Goal: Find contact information: Find contact information

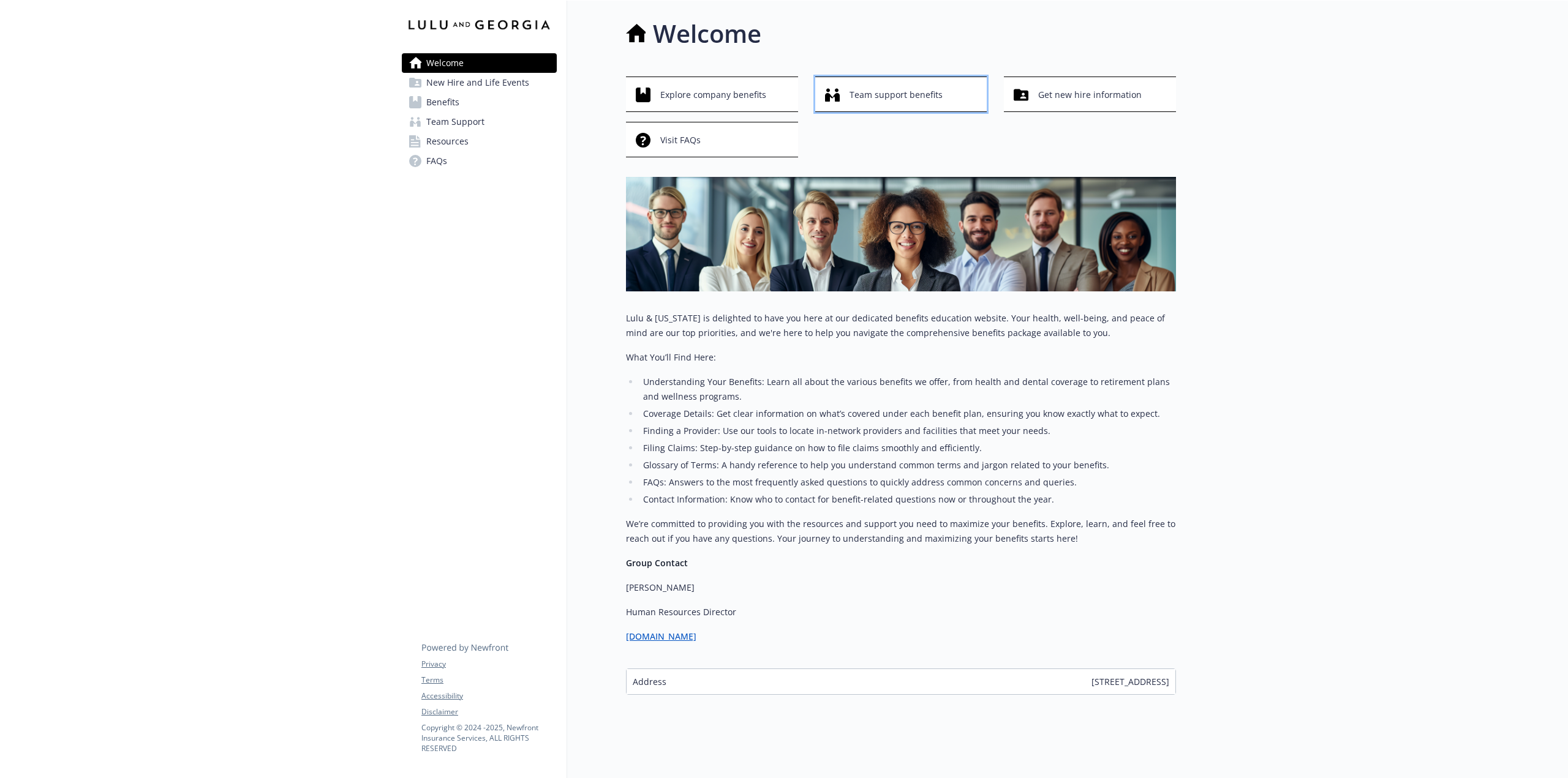
click at [904, 94] on span "Team support benefits" at bounding box center [896, 95] width 93 height 24
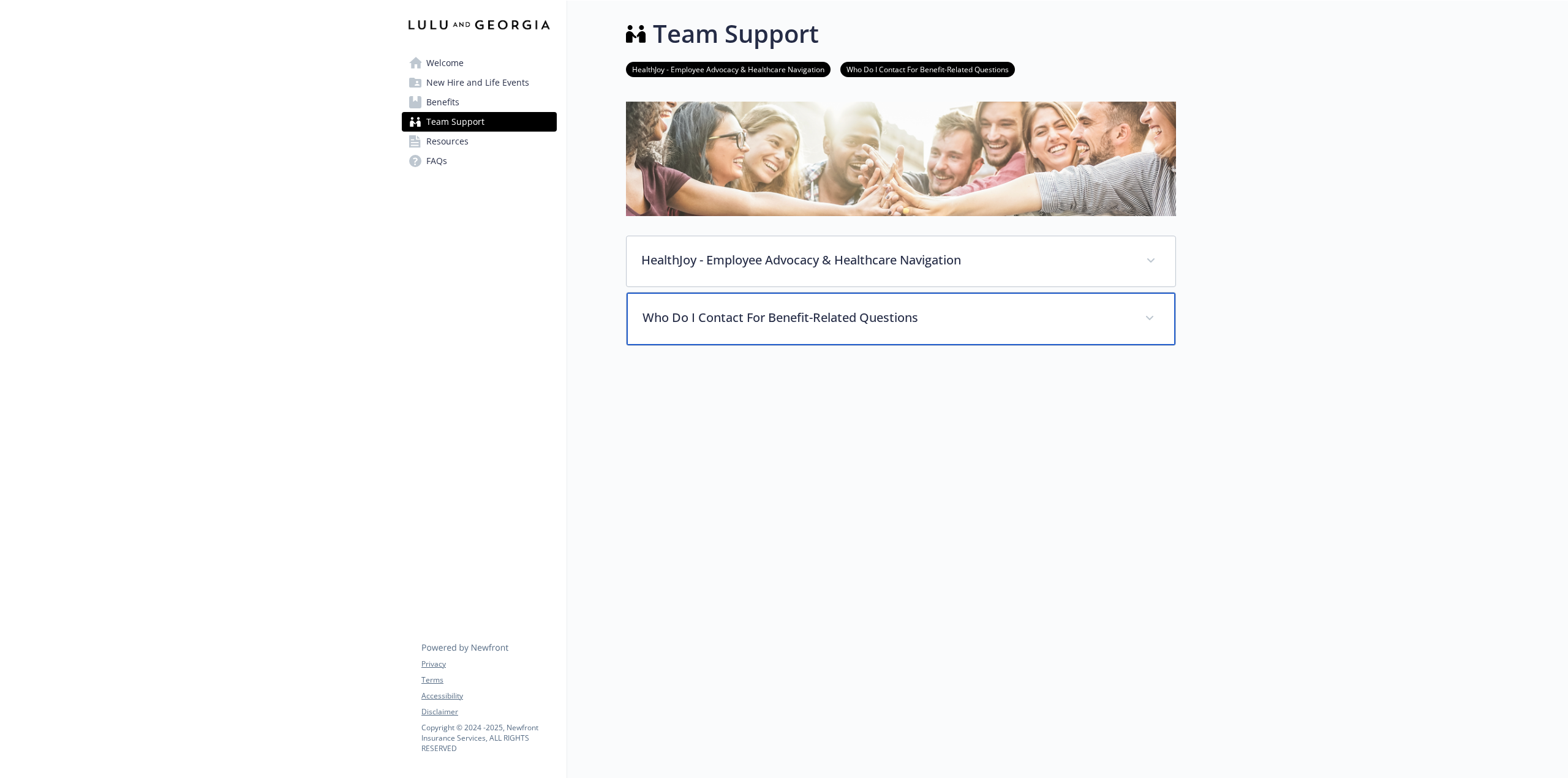
click at [693, 315] on p "Who Do I Contact For Benefit-Related Questions" at bounding box center [887, 318] width 488 height 19
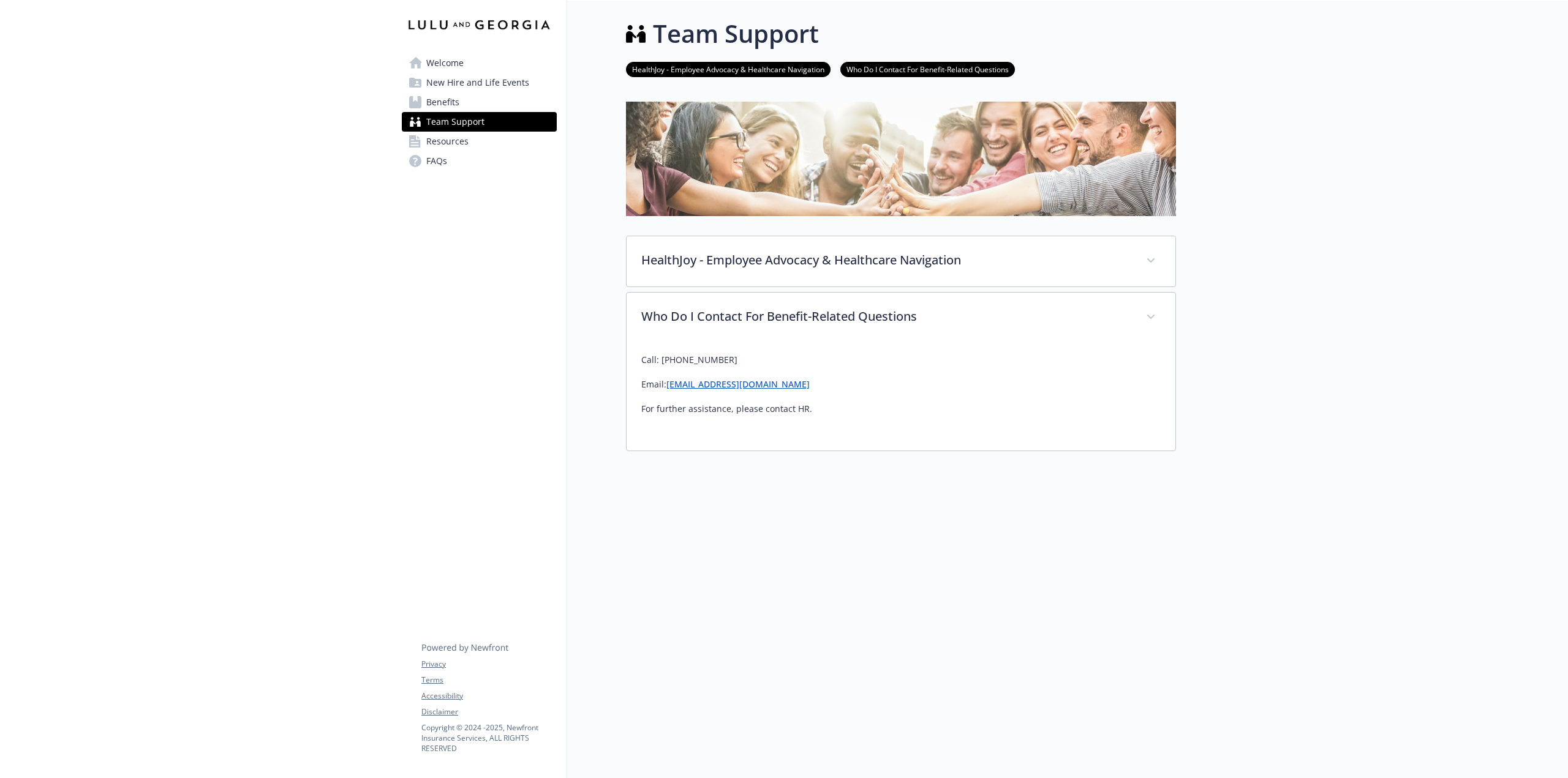
click at [728, 382] on link "[EMAIL_ADDRESS][DOMAIN_NAME]" at bounding box center [738, 384] width 143 height 11
click at [545, 390] on div "Welcome New Hire and Life Events Benefits Team Support Resources FAQs Privacy T…" at bounding box center [480, 389] width 175 height 778
drag, startPoint x: 811, startPoint y: 383, endPoint x: 664, endPoint y: 384, distance: 147.0
click at [664, 384] on p "Email: [EMAIL_ADDRESS][DOMAIN_NAME]" at bounding box center [902, 385] width 520 height 15
copy p "[EMAIL_ADDRESS][DOMAIN_NAME]"
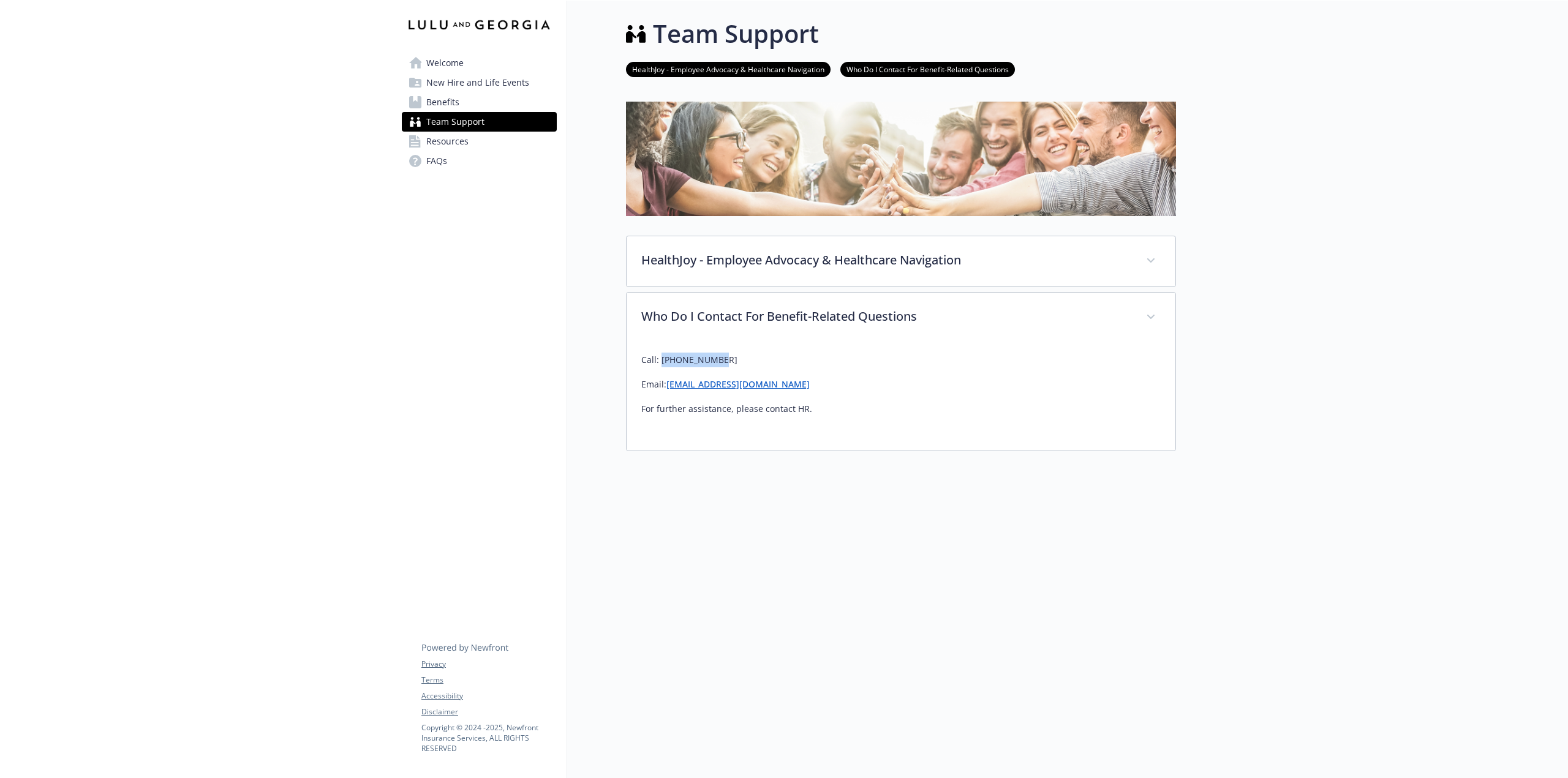
drag, startPoint x: 719, startPoint y: 356, endPoint x: 662, endPoint y: 358, distance: 57.0
click at [662, 358] on p "Call: [PHONE_NUMBER]" at bounding box center [902, 360] width 520 height 15
copy p "[PHONE_NUMBER]"
